Goal: Check status: Check status

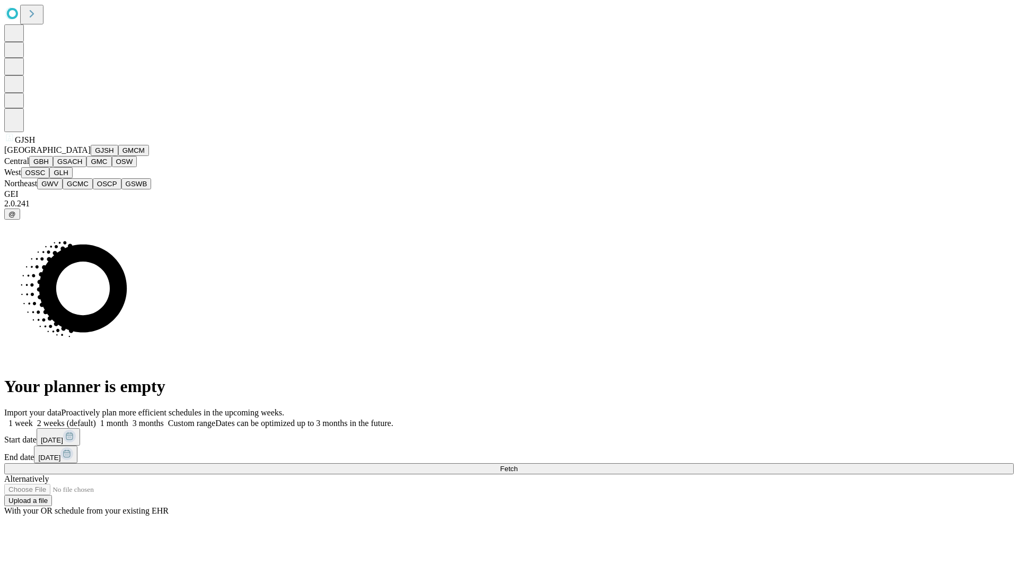
click at [91, 156] on button "GJSH" at bounding box center [105, 150] width 28 height 11
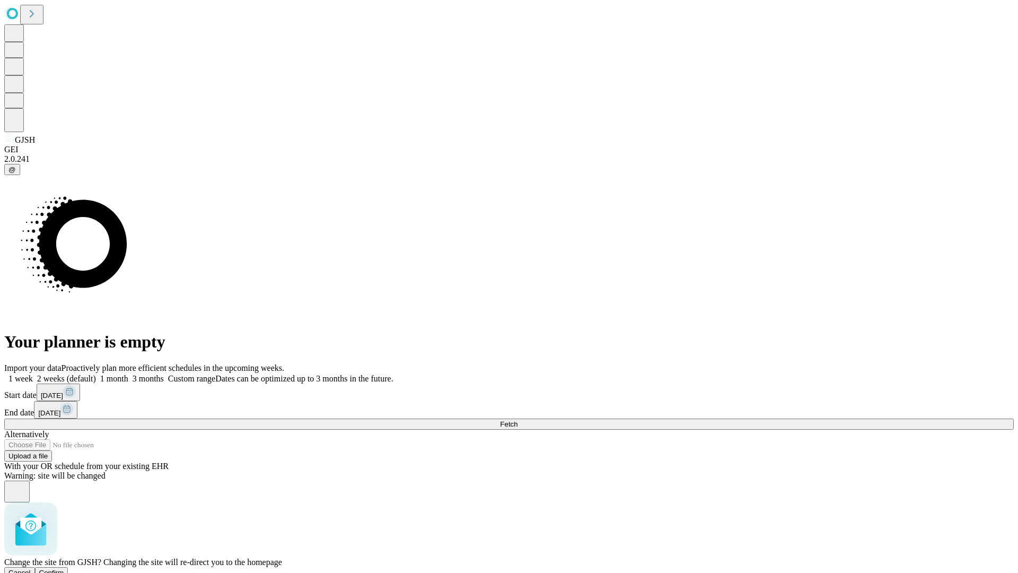
click at [64, 569] on span "Confirm" at bounding box center [51, 573] width 25 height 8
click at [33, 374] on label "1 week" at bounding box center [18, 378] width 29 height 9
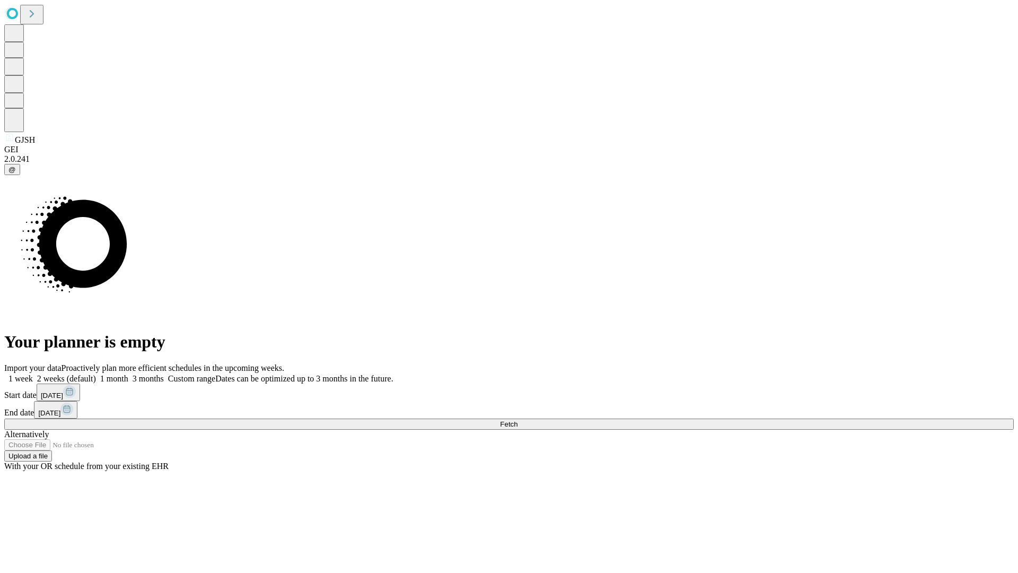
click at [518, 420] on span "Fetch" at bounding box center [509, 424] width 18 height 8
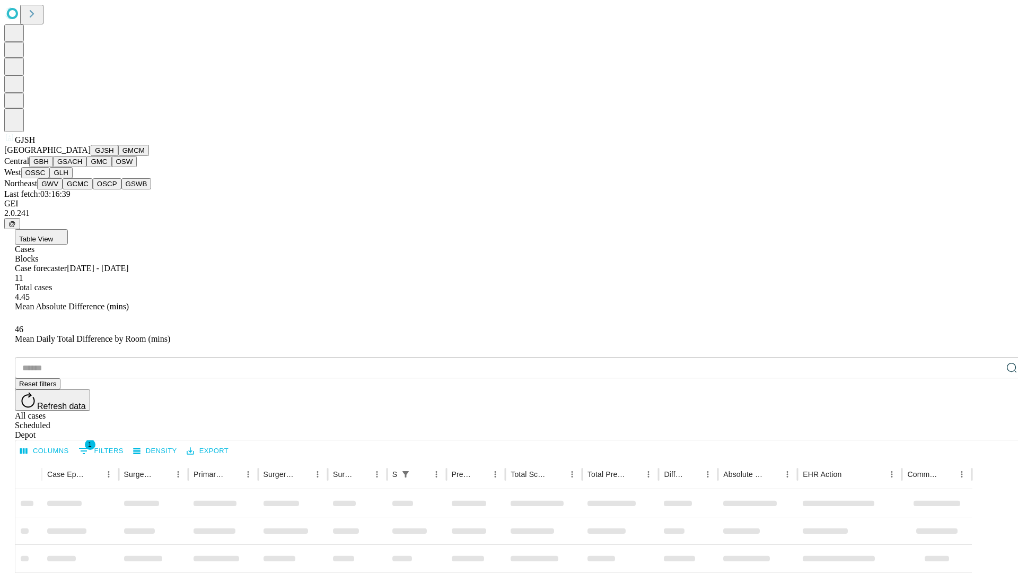
click at [118, 156] on button "GMCM" at bounding box center [133, 150] width 31 height 11
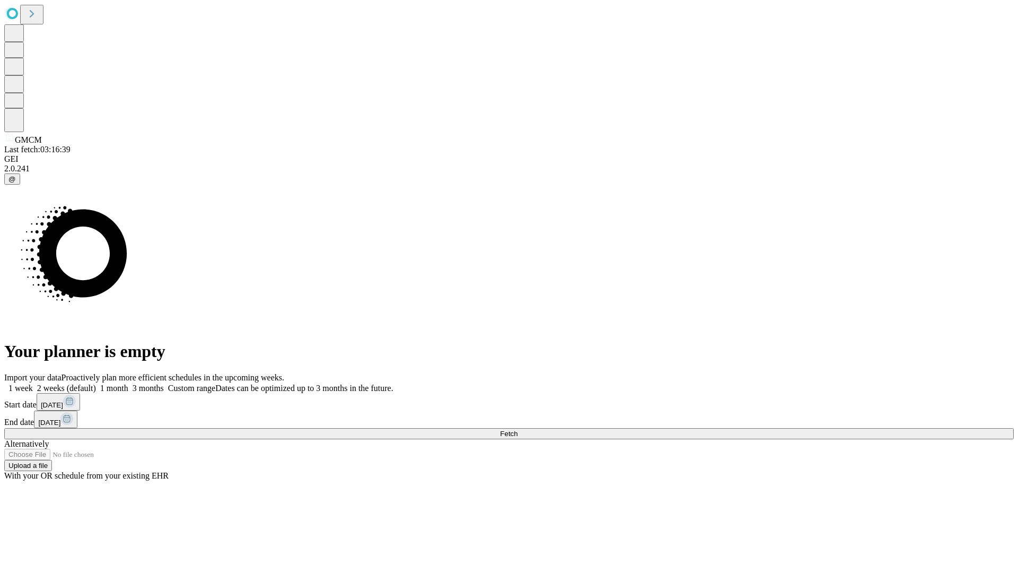
click at [33, 383] on label "1 week" at bounding box center [18, 387] width 29 height 9
click at [518, 430] on span "Fetch" at bounding box center [509, 434] width 18 height 8
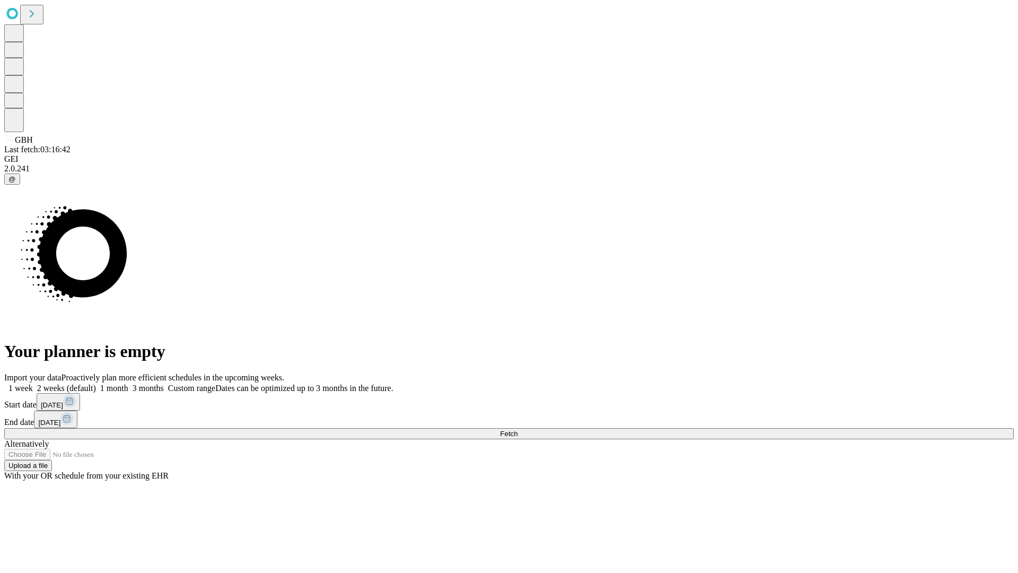
click at [33, 383] on label "1 week" at bounding box center [18, 387] width 29 height 9
click at [518, 430] on span "Fetch" at bounding box center [509, 434] width 18 height 8
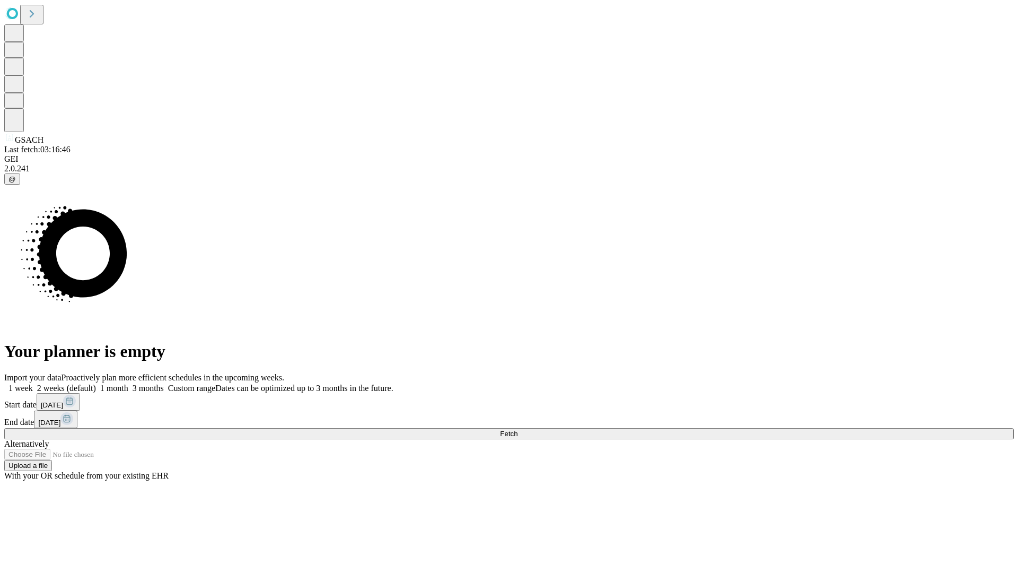
click at [33, 383] on label "1 week" at bounding box center [18, 387] width 29 height 9
click at [518, 430] on span "Fetch" at bounding box center [509, 434] width 18 height 8
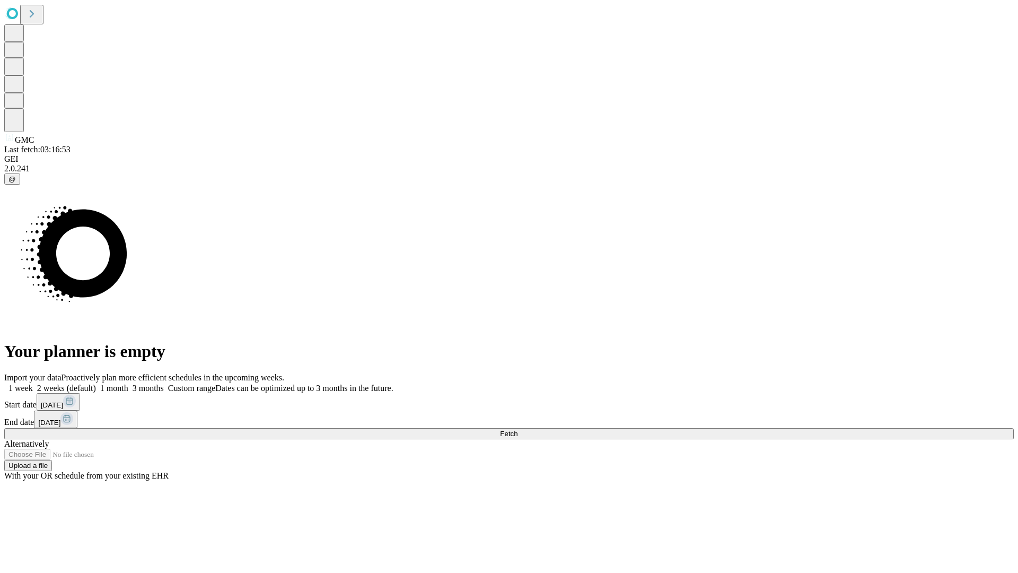
click at [33, 383] on label "1 week" at bounding box center [18, 387] width 29 height 9
click at [518, 430] on span "Fetch" at bounding box center [509, 434] width 18 height 8
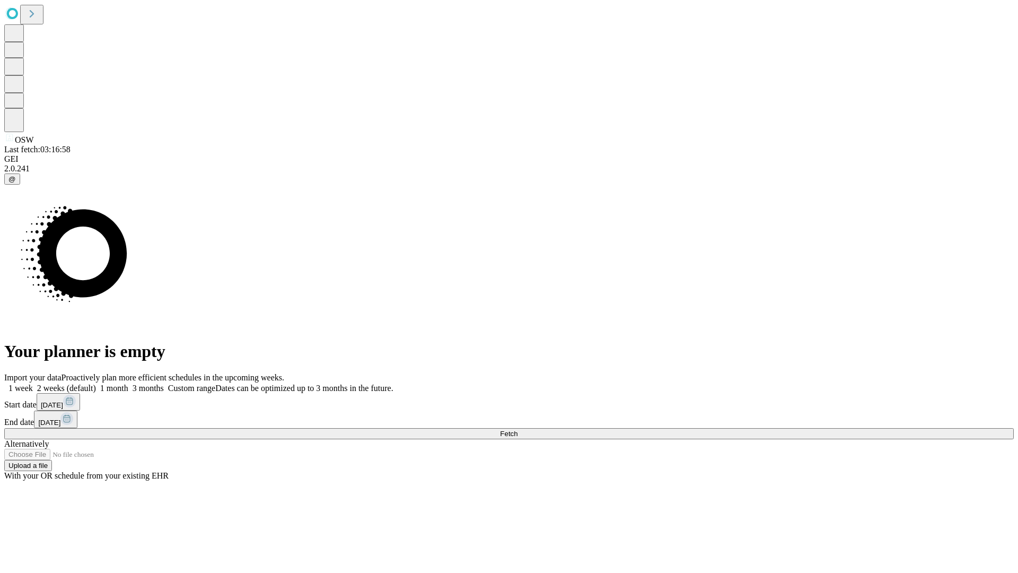
click at [33, 383] on label "1 week" at bounding box center [18, 387] width 29 height 9
click at [518, 430] on span "Fetch" at bounding box center [509, 434] width 18 height 8
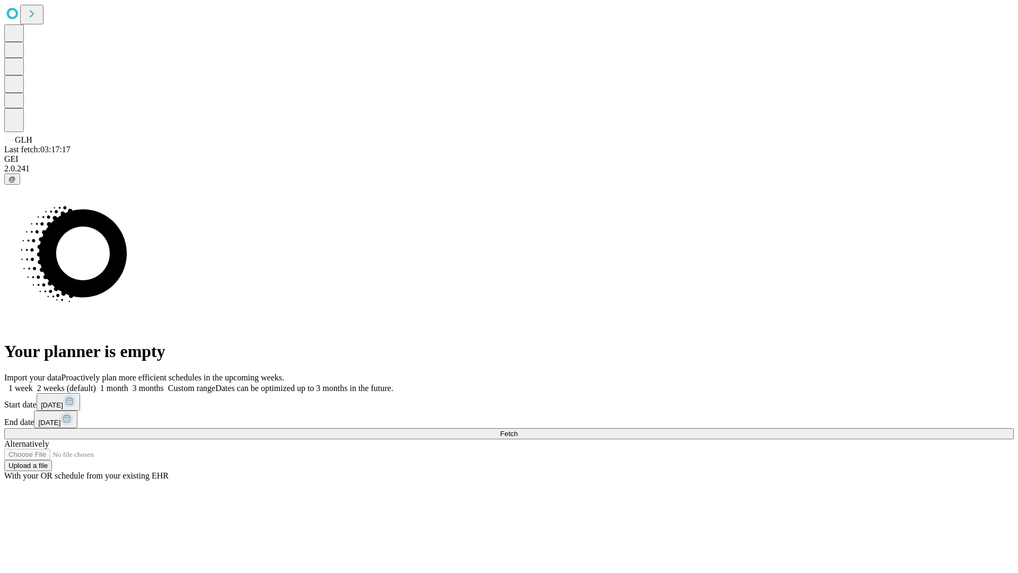
click at [518, 430] on span "Fetch" at bounding box center [509, 434] width 18 height 8
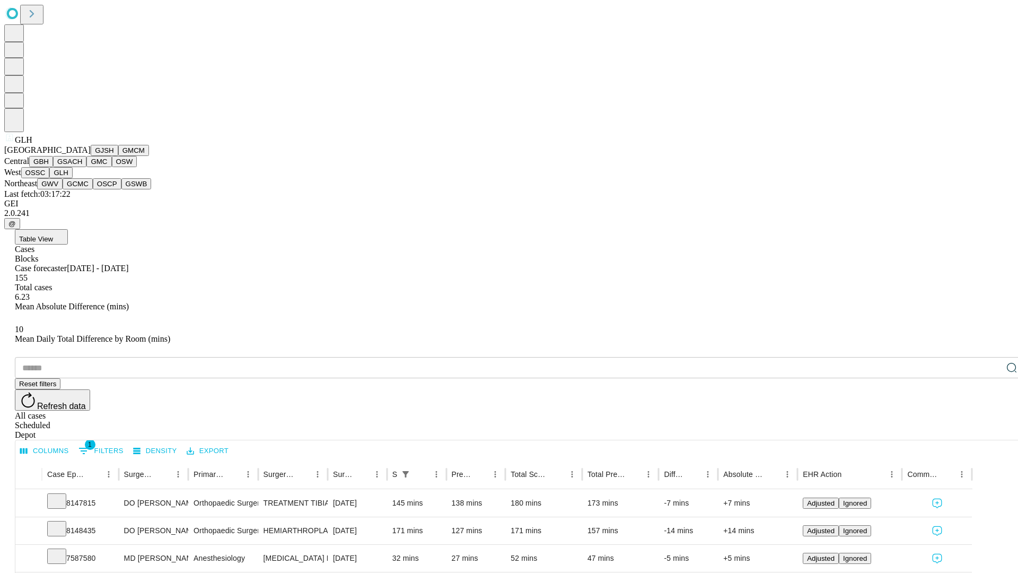
click at [63, 189] on button "GWV" at bounding box center [49, 183] width 25 height 11
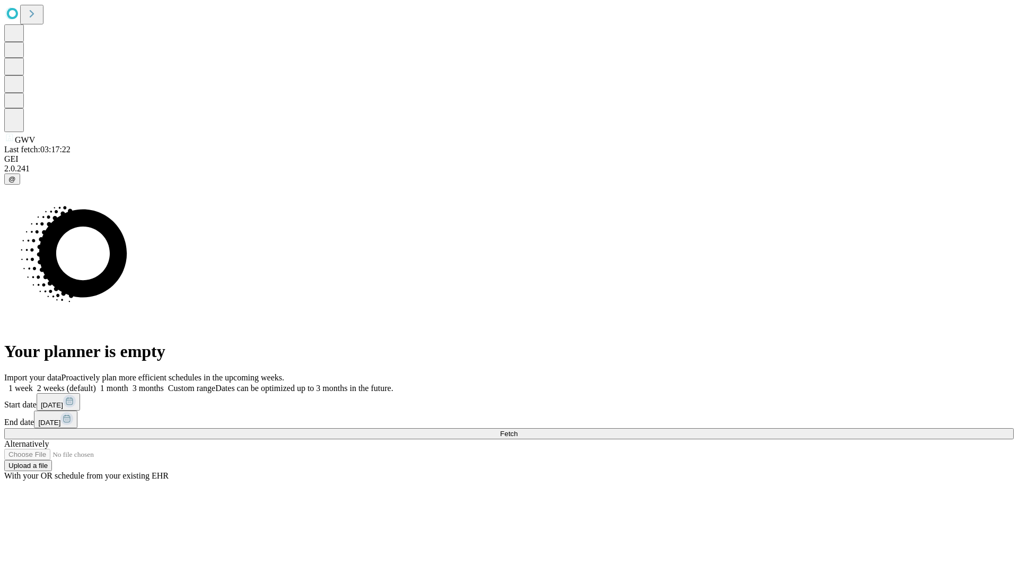
click at [518, 430] on span "Fetch" at bounding box center [509, 434] width 18 height 8
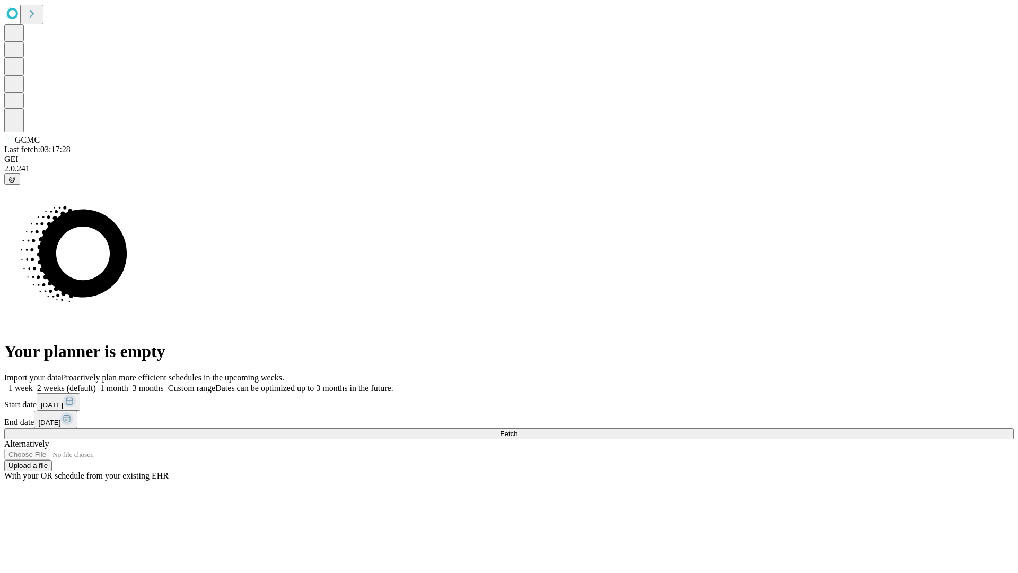
click at [33, 383] on label "1 week" at bounding box center [18, 387] width 29 height 9
click at [518, 430] on span "Fetch" at bounding box center [509, 434] width 18 height 8
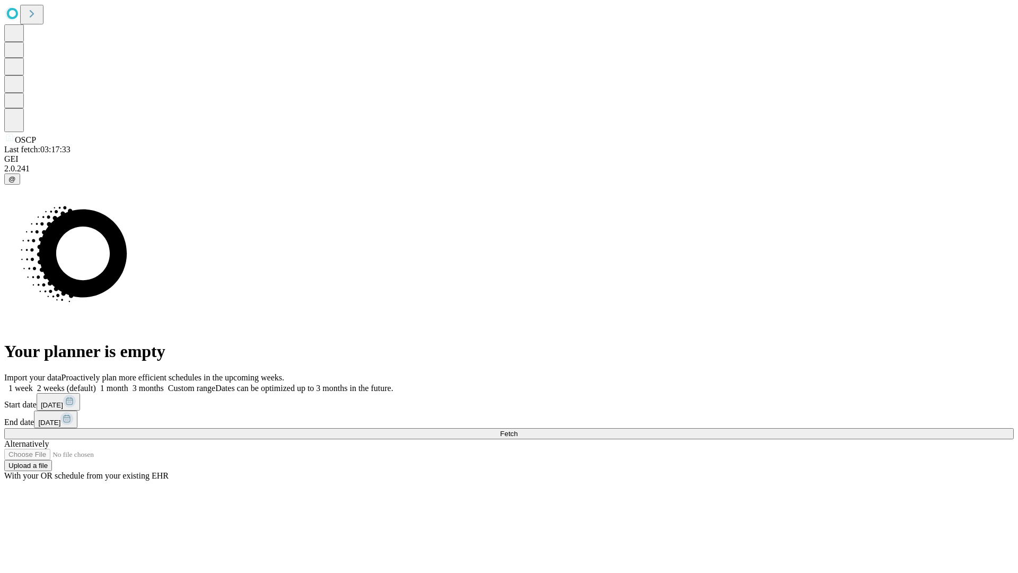
click at [518, 430] on span "Fetch" at bounding box center [509, 434] width 18 height 8
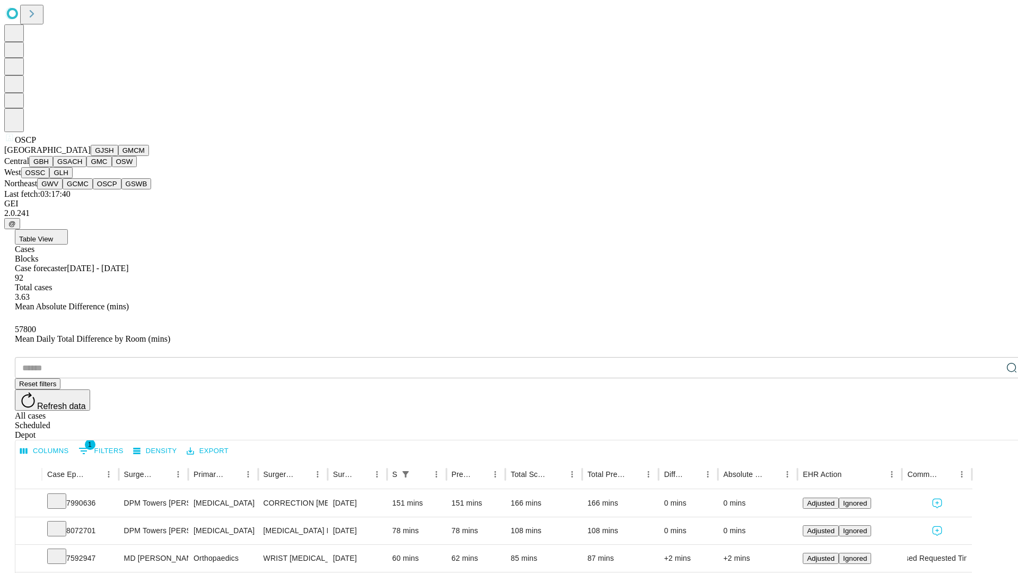
click at [121, 189] on button "GSWB" at bounding box center [136, 183] width 30 height 11
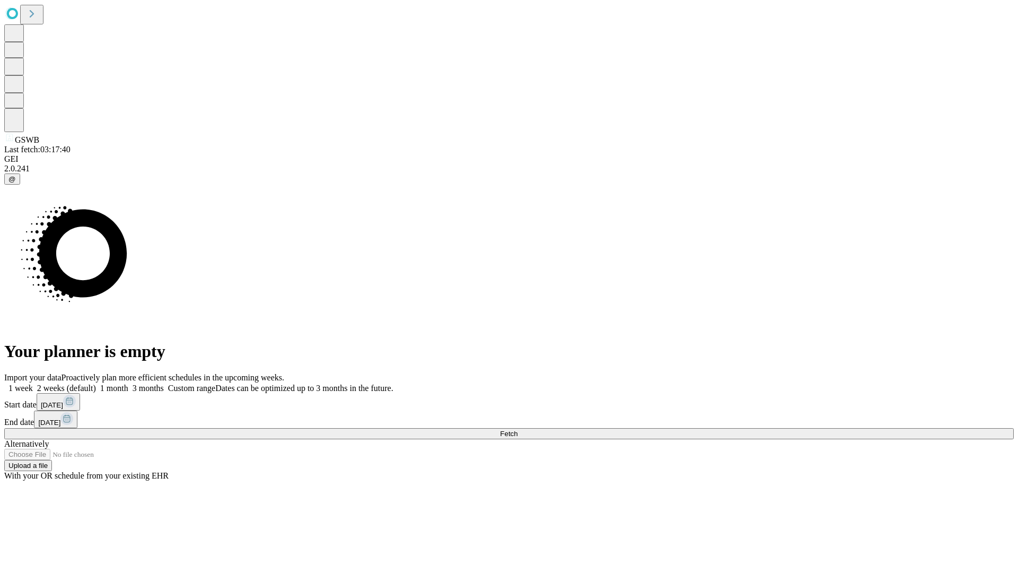
click at [33, 383] on label "1 week" at bounding box center [18, 387] width 29 height 9
click at [518, 430] on span "Fetch" at bounding box center [509, 434] width 18 height 8
